Goal: Check status: Check status

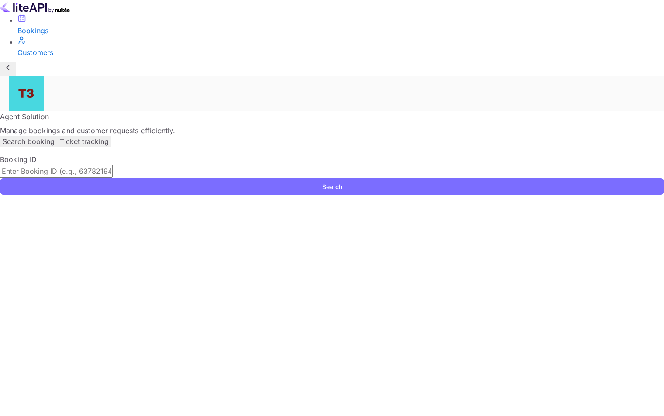
click at [113, 165] on input "text" at bounding box center [56, 171] width 113 height 13
paste input "313541532"
click at [599, 178] on button "Search" at bounding box center [332, 186] width 664 height 17
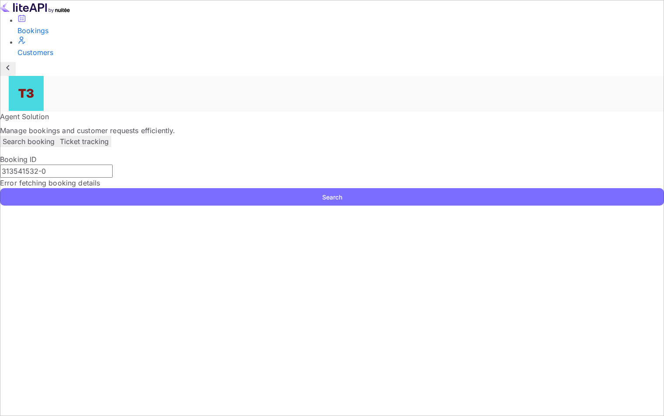
click at [55, 136] on p "Search booking" at bounding box center [29, 141] width 52 height 10
click at [60, 36] on div "Bookings" at bounding box center [340, 30] width 647 height 10
click at [113, 165] on input "313541532-0" at bounding box center [56, 171] width 113 height 13
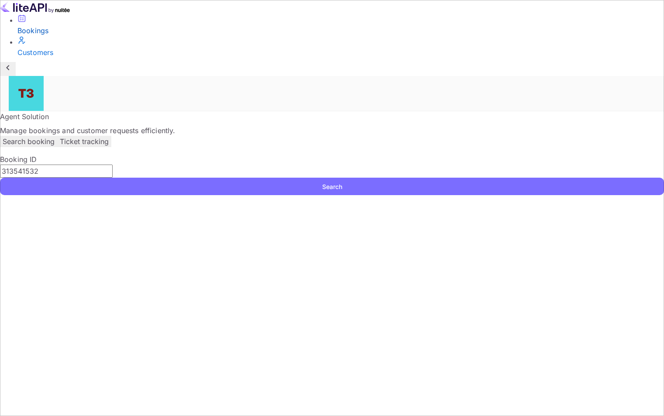
type input "313541532"
click at [595, 178] on button "Search" at bounding box center [332, 186] width 664 height 17
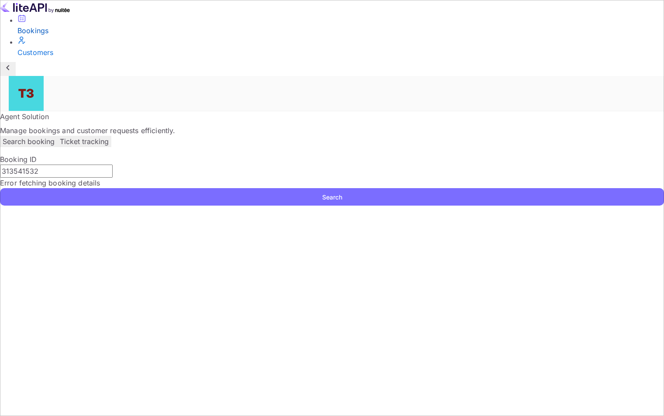
click at [111, 136] on button "Ticket tracking" at bounding box center [84, 141] width 54 height 11
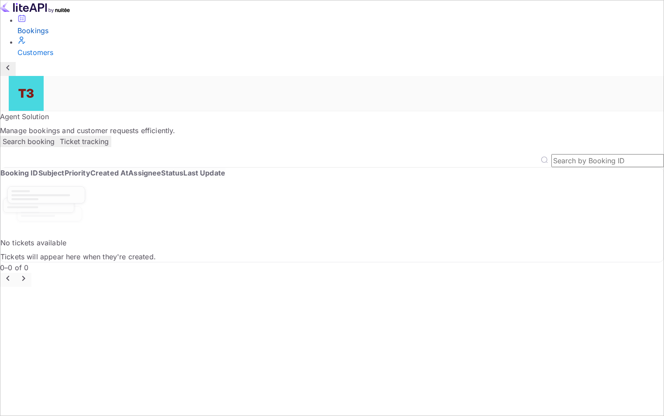
click at [561, 154] on input "text" at bounding box center [607, 160] width 113 height 13
paste input "313541532"
type input "313541532-0"
click at [55, 136] on p "Search booking" at bounding box center [29, 141] width 52 height 10
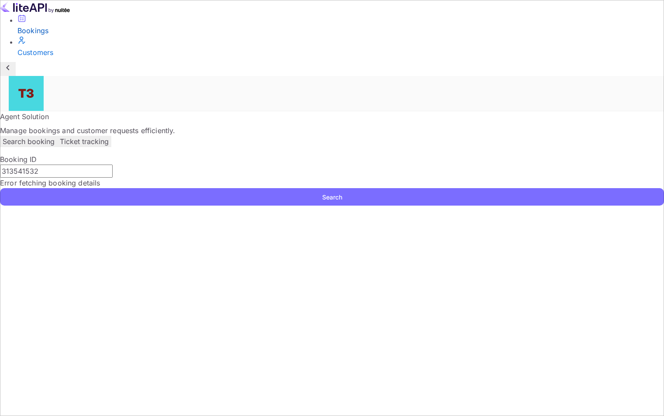
click at [52, 36] on div "Bookings" at bounding box center [340, 30] width 647 height 10
click at [49, 58] on div "Customers" at bounding box center [340, 52] width 647 height 10
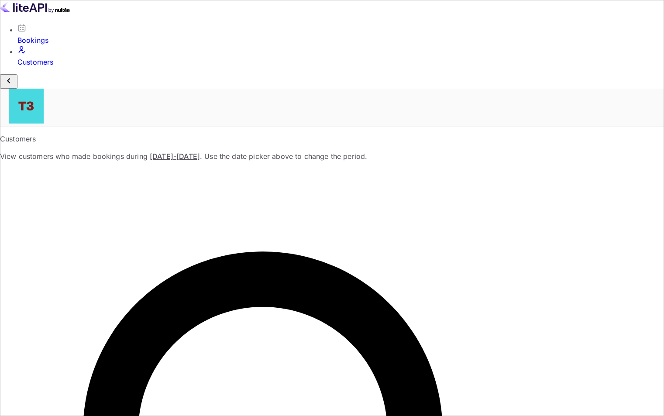
paste input "Marina"
paste input "Tjokro"
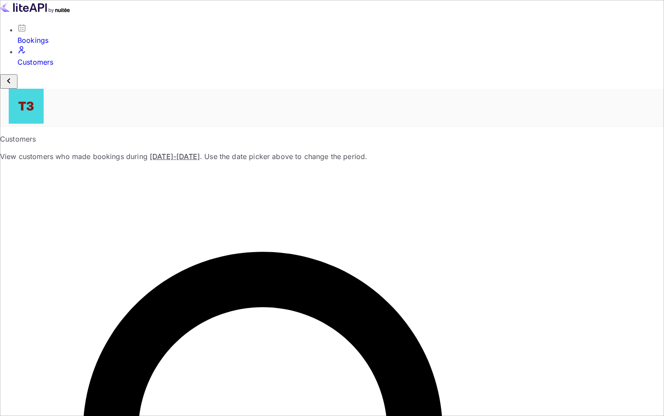
type input "[PERSON_NAME]"
click at [81, 45] on div "Bookings" at bounding box center [340, 35] width 647 height 22
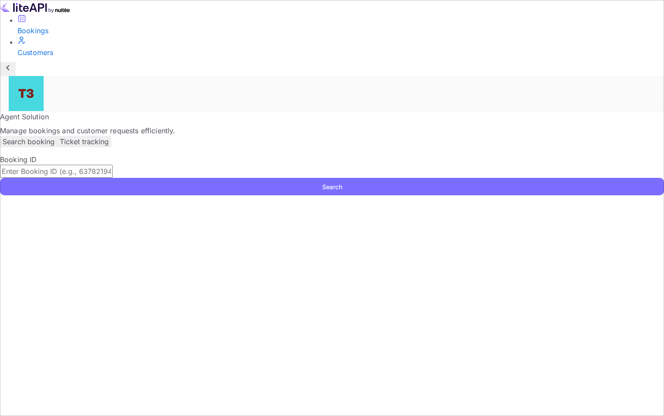
click at [113, 165] on input "text" at bounding box center [56, 171] width 113 height 13
paste input "313541532"
click at [615, 178] on button "Search" at bounding box center [332, 186] width 664 height 17
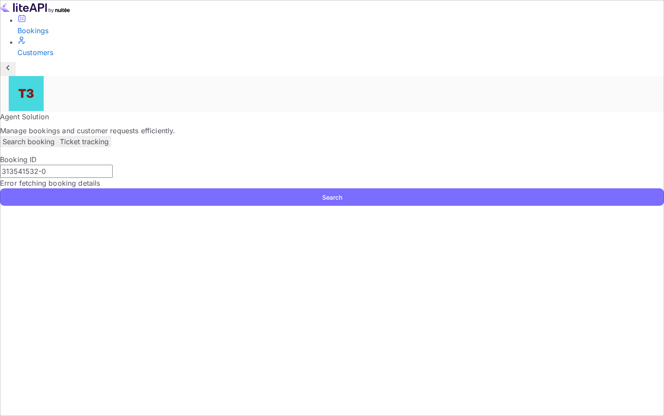
click at [113, 165] on input "313541532-0" at bounding box center [56, 171] width 113 height 13
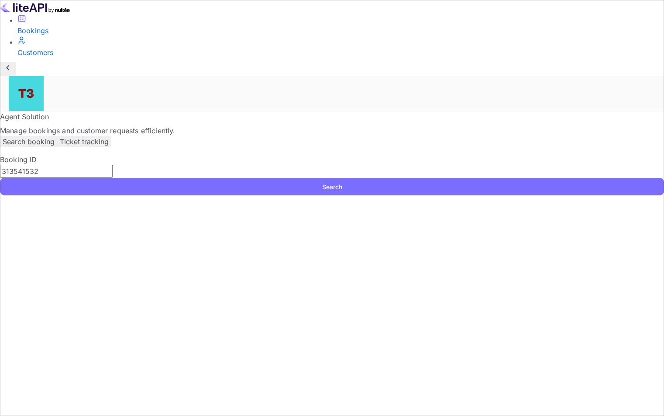
type input "313541532"
click at [602, 178] on button "Search" at bounding box center [332, 186] width 664 height 17
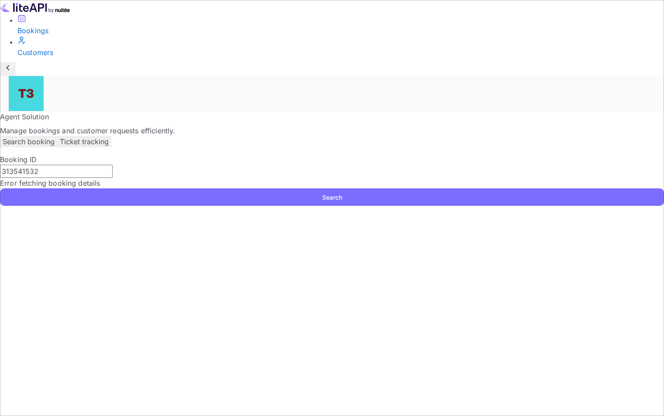
click at [109, 136] on p "Ticket tracking" at bounding box center [84, 141] width 49 height 10
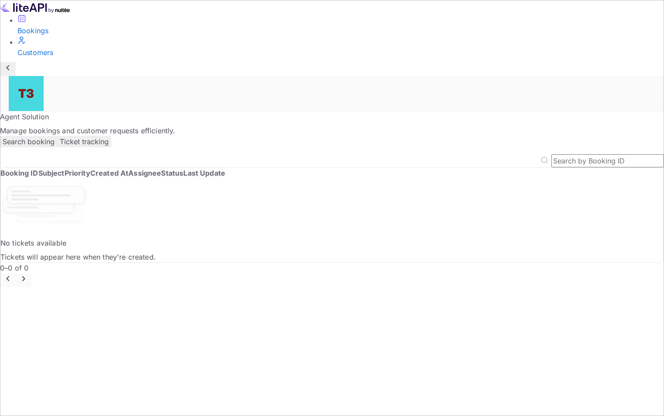
click at [552, 154] on input "text" at bounding box center [607, 160] width 113 height 13
paste input "313541532"
type input "313541532-0"
click at [55, 136] on p "Search booking" at bounding box center [29, 141] width 52 height 10
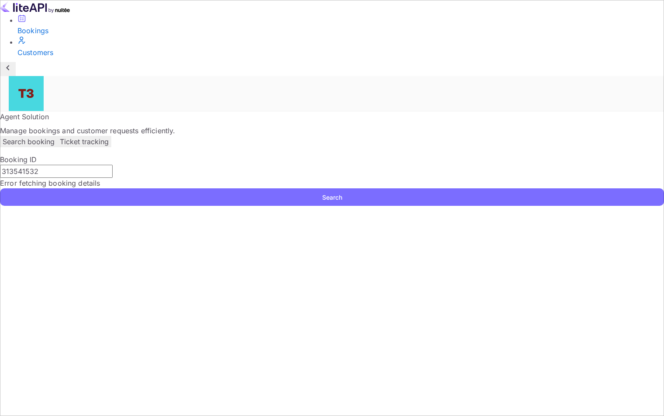
click at [109, 136] on p "Ticket tracking" at bounding box center [84, 141] width 49 height 10
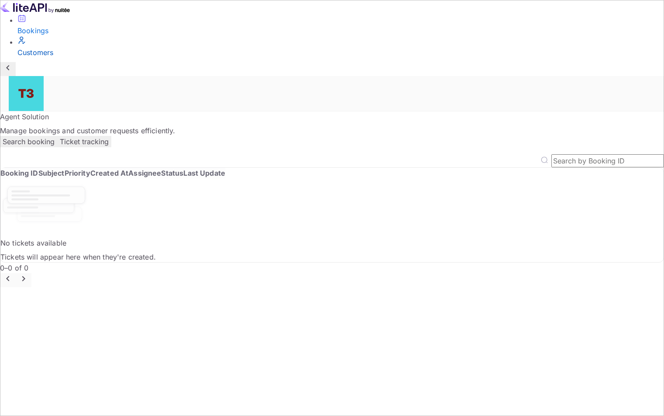
click at [44, 58] on div "Customers" at bounding box center [340, 52] width 647 height 10
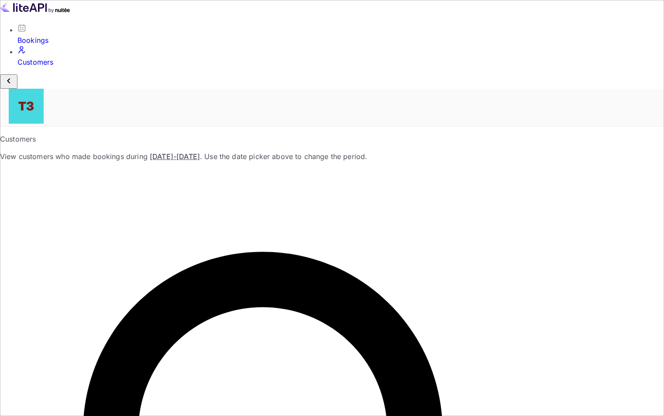
paste input "[EMAIL_ADDRESS][DOMAIN_NAME]"
type input "[EMAIL_ADDRESS][DOMAIN_NAME]"
